Goal: Information Seeking & Learning: Understand process/instructions

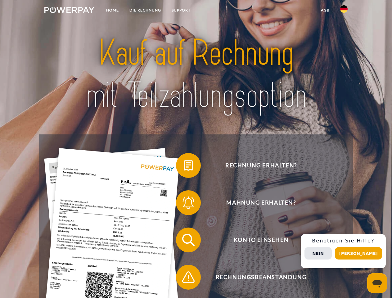
click at [69, 11] on img at bounding box center [69, 10] width 50 height 6
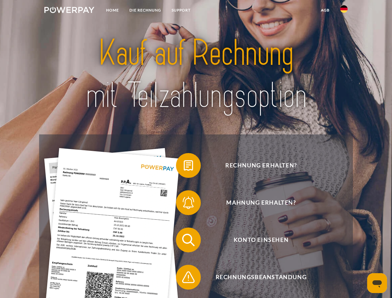
click at [344, 11] on img at bounding box center [343, 8] width 7 height 7
click at [325, 10] on link "agb" at bounding box center [324, 10] width 19 height 11
click at [184, 167] on span at bounding box center [178, 165] width 31 height 31
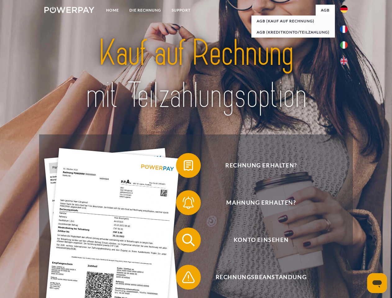
click at [184, 204] on div "Rechnung erhalten? Mahnung erhalten? Konto einsehen" at bounding box center [195, 258] width 313 height 248
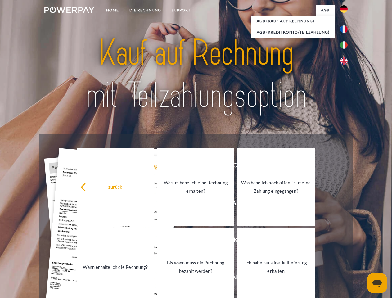
click at [184, 241] on link "Bis wann muss die Rechnung bezahlt werden?" at bounding box center [195, 267] width 77 height 78
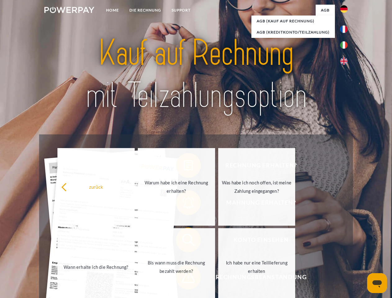
click at [184, 278] on span at bounding box center [178, 276] width 31 height 31
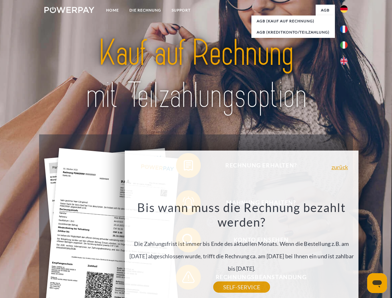
click at [345, 251] on div "Rechnung erhalten? Mahnung erhalten? Konto einsehen" at bounding box center [195, 258] width 313 height 248
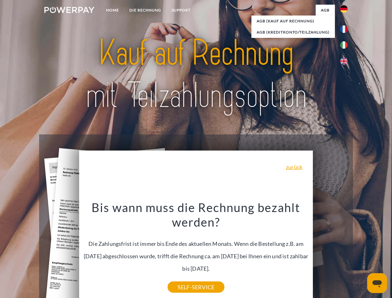
click at [330, 252] on span "Konto einsehen" at bounding box center [261, 239] width 152 height 25
click at [360, 253] on header "Home DIE RECHNUNG SUPPORT" at bounding box center [196, 214] width 392 height 428
